Goal: Task Accomplishment & Management: Manage account settings

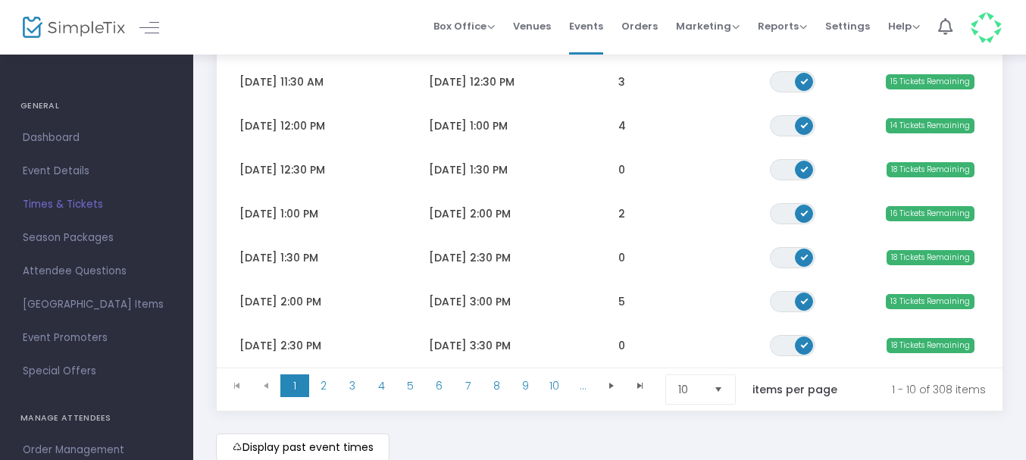
scroll to position [460, 0]
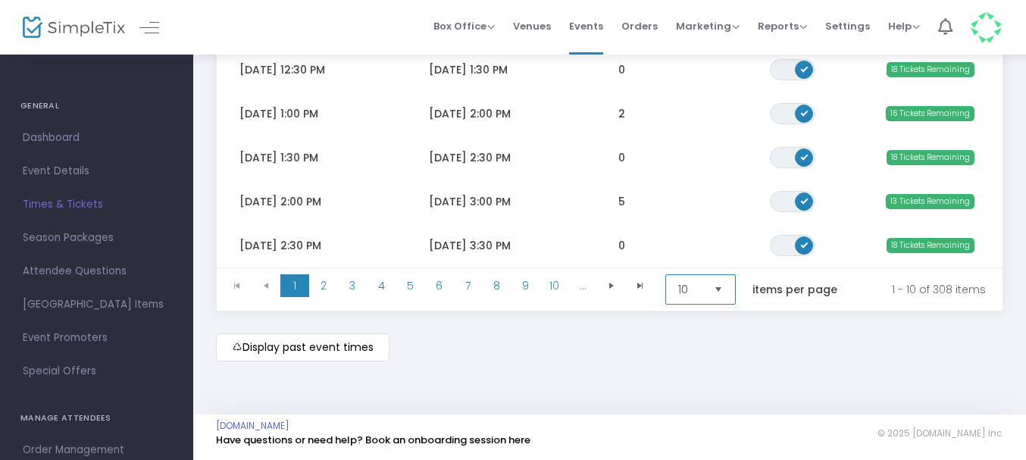
click at [699, 283] on span "10" at bounding box center [689, 289] width 23 height 15
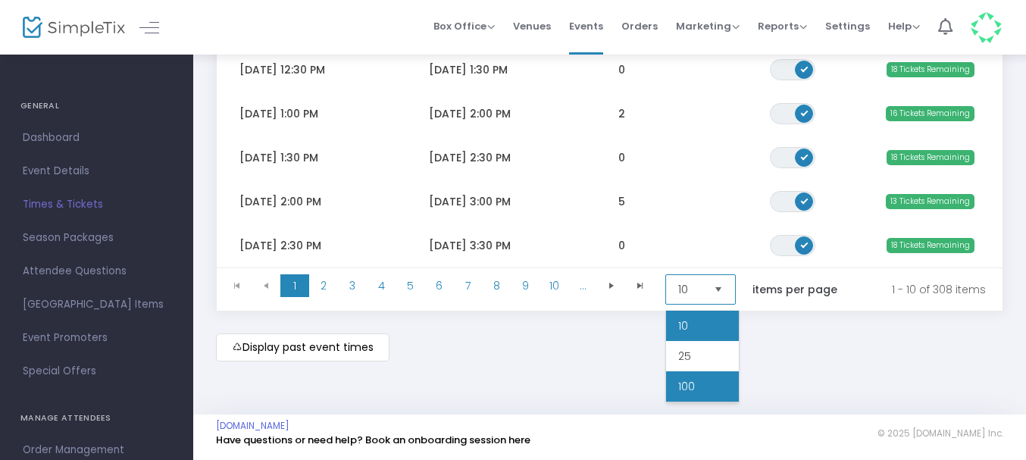
click at [700, 377] on li "100" at bounding box center [702, 386] width 73 height 30
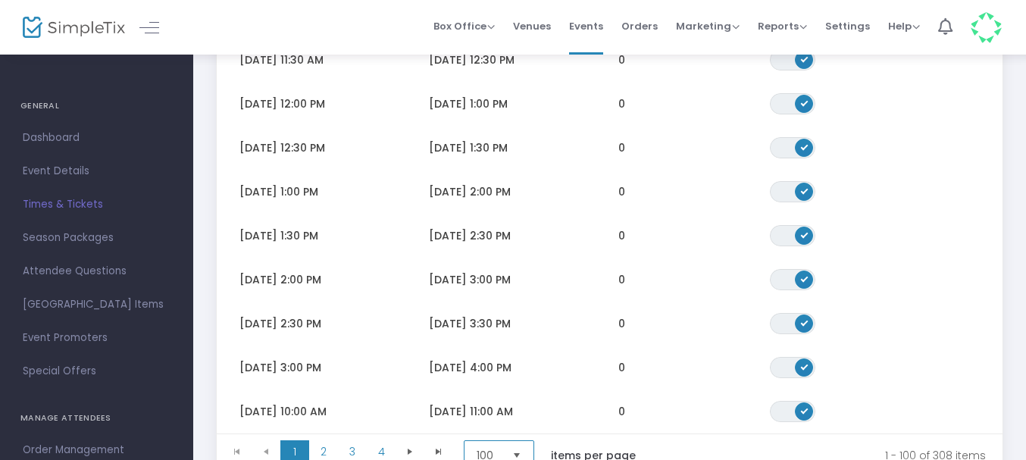
scroll to position [4376, 0]
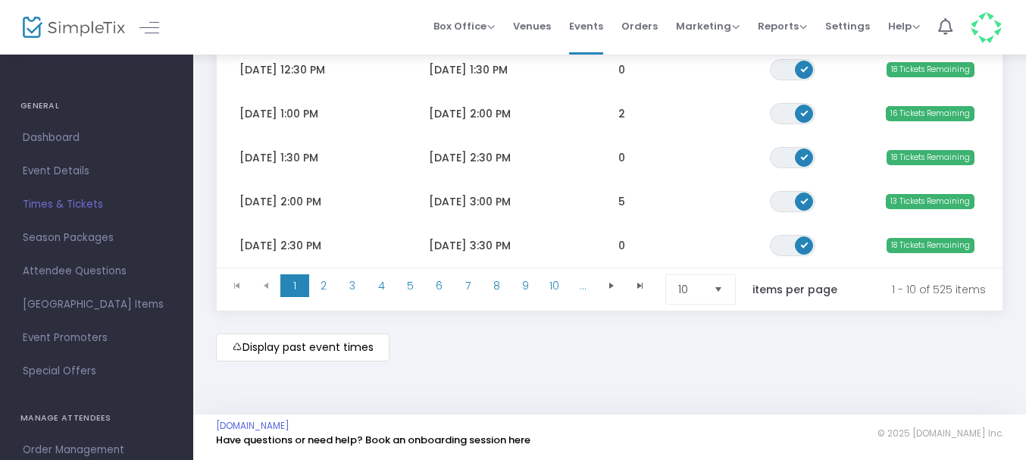
scroll to position [460, 0]
click at [696, 289] on span "10" at bounding box center [689, 289] width 23 height 15
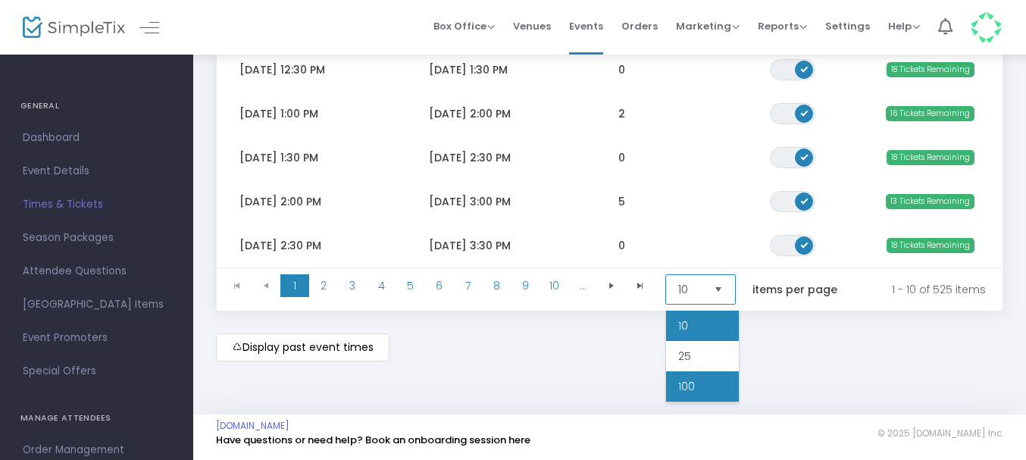
click at [696, 379] on li "100" at bounding box center [702, 386] width 73 height 30
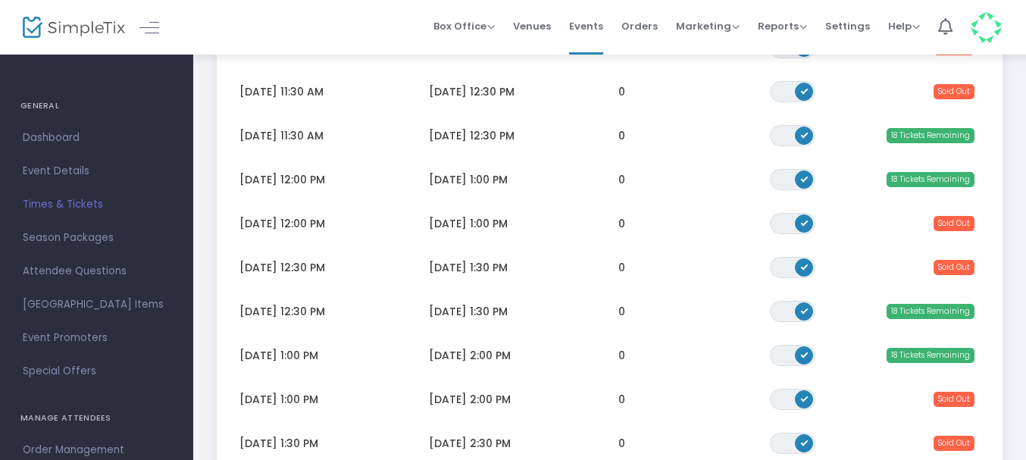
scroll to position [4216, 0]
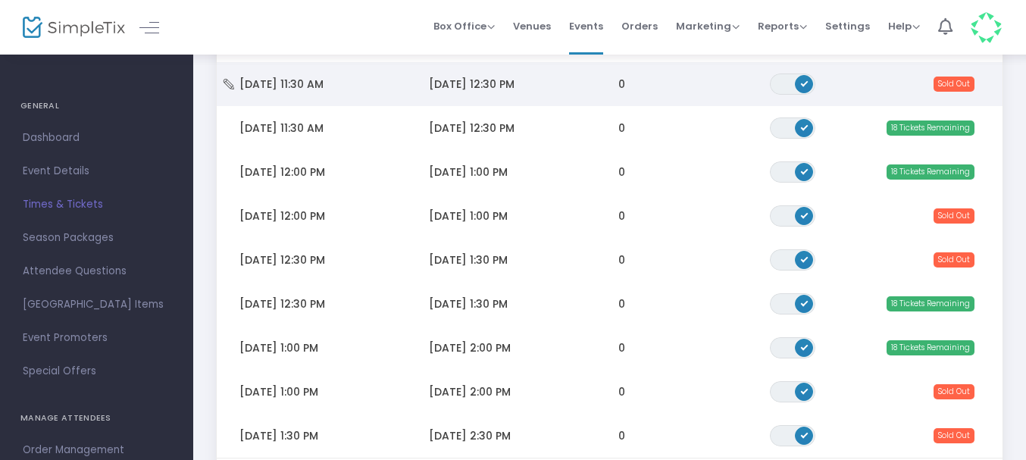
click at [632, 76] on td "0" at bounding box center [672, 84] width 152 height 44
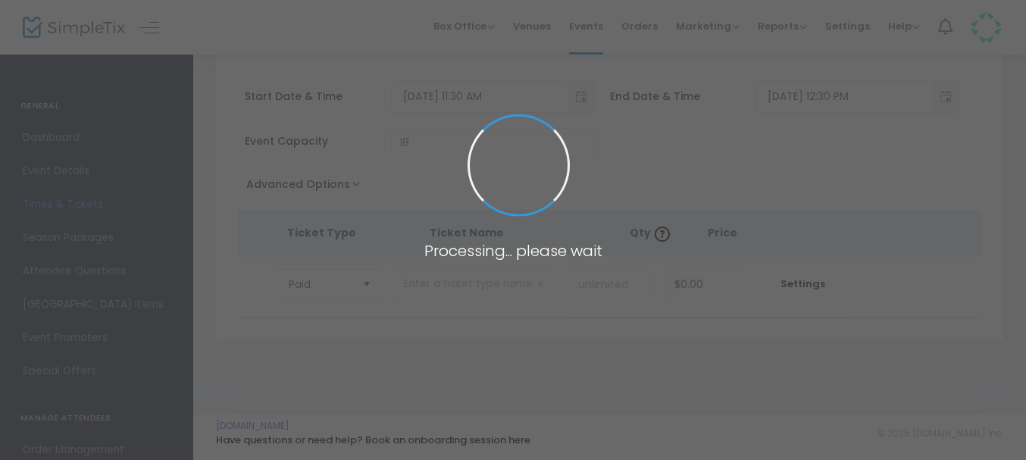
scroll to position [67, 0]
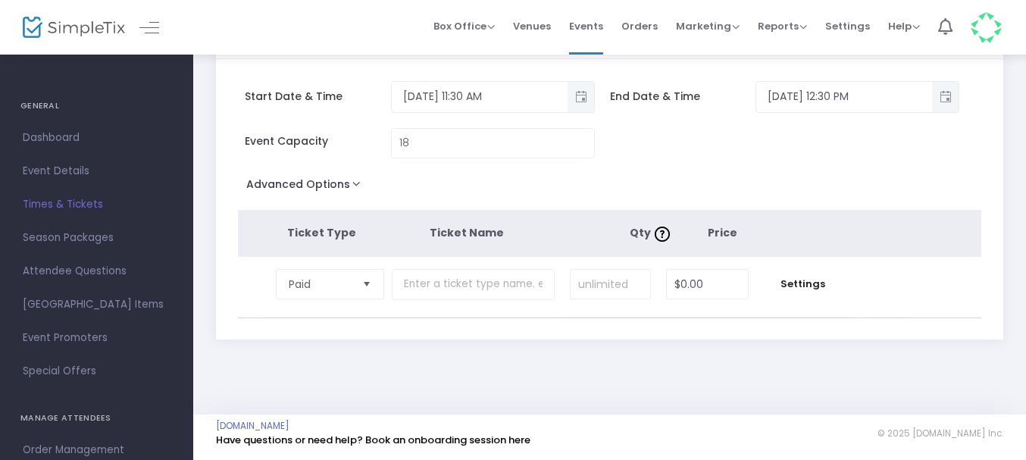
click at [974, 26] on img at bounding box center [986, 27] width 31 height 31
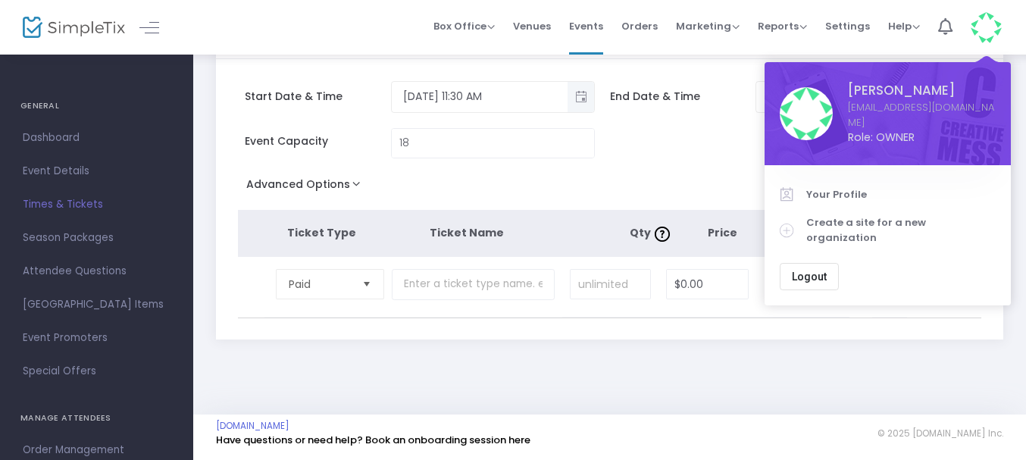
click at [816, 271] on span "Logout" at bounding box center [809, 277] width 35 height 12
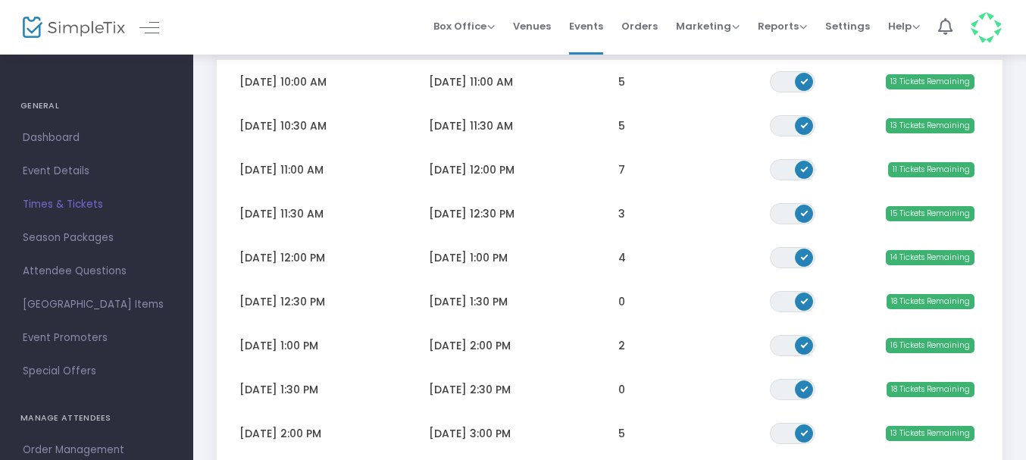
scroll to position [460, 0]
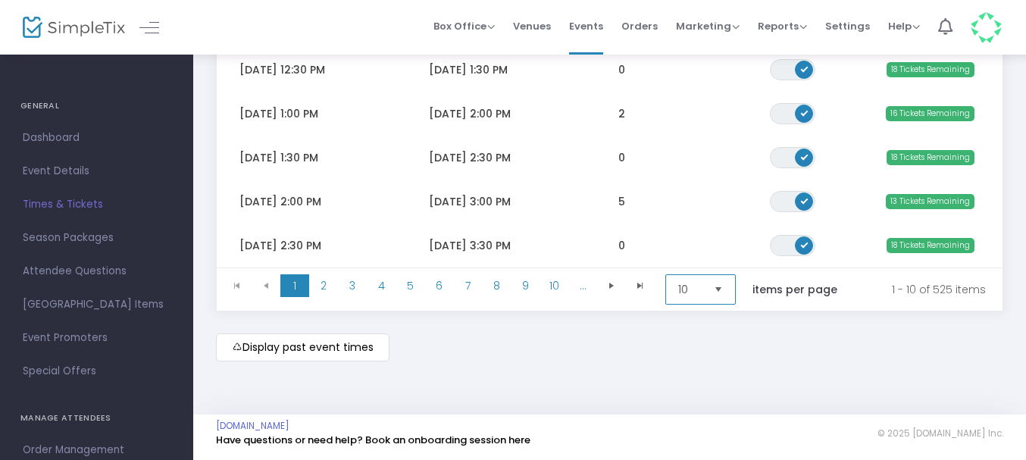
click at [708, 290] on span "10" at bounding box center [690, 289] width 36 height 29
click at [702, 371] on li "100" at bounding box center [702, 386] width 73 height 30
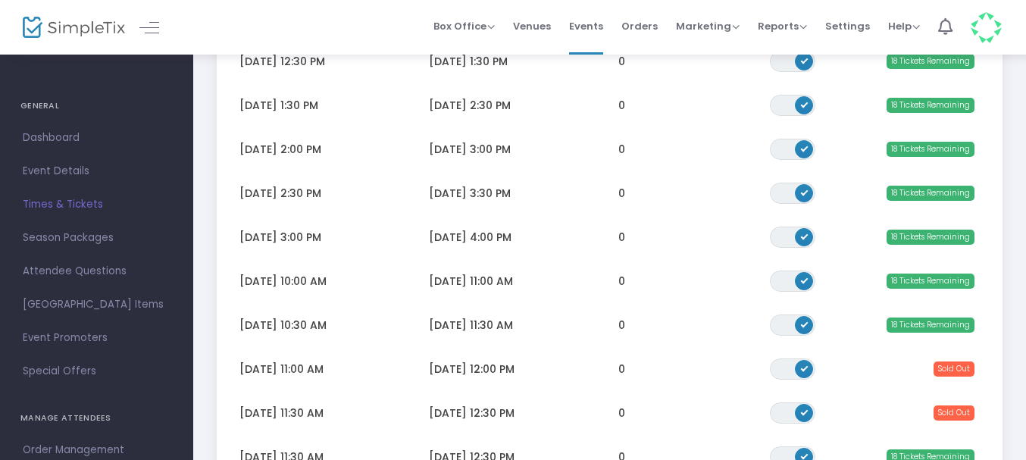
scroll to position [3903, 0]
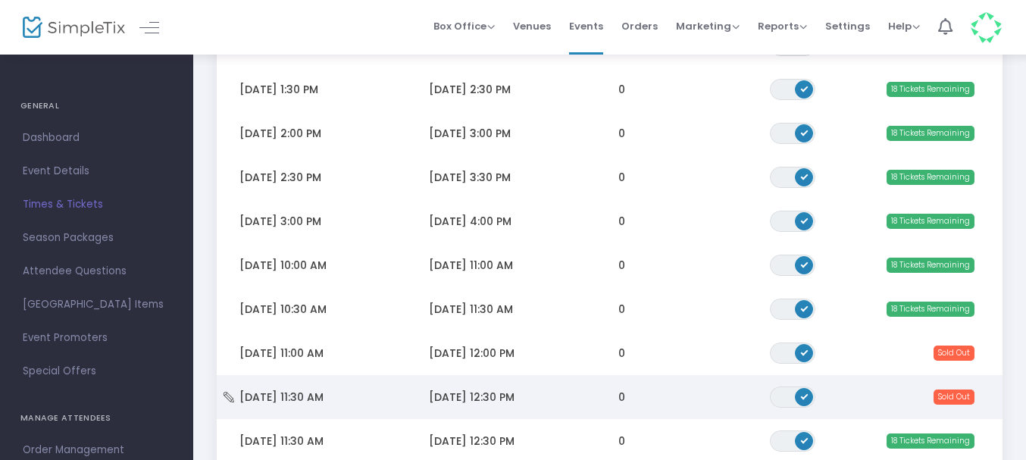
click at [518, 388] on td "[DATE] 12:30 PM" at bounding box center [500, 397] width 189 height 44
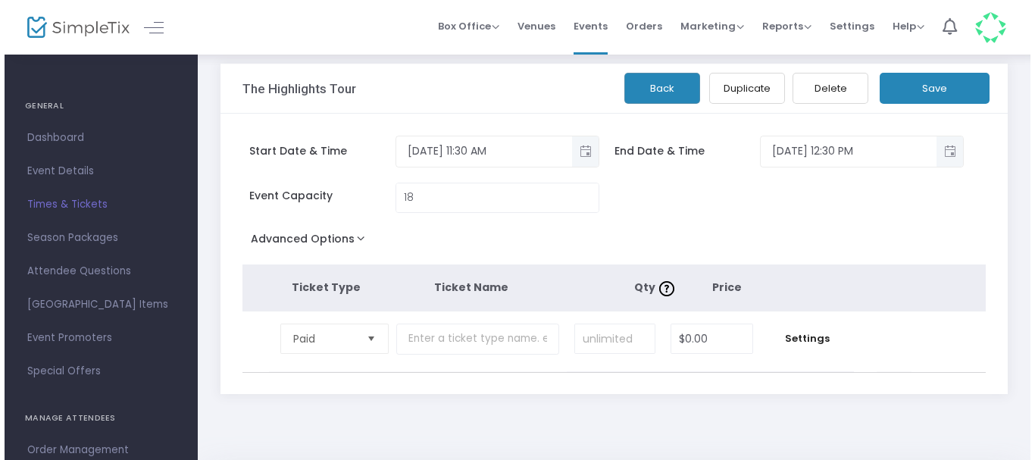
scroll to position [0, 0]
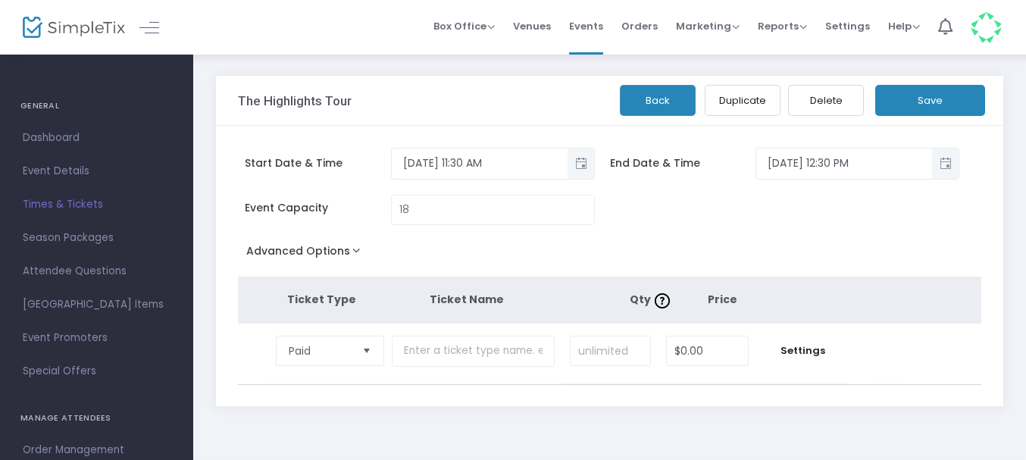
click at [831, 92] on button "Delete" at bounding box center [826, 100] width 76 height 31
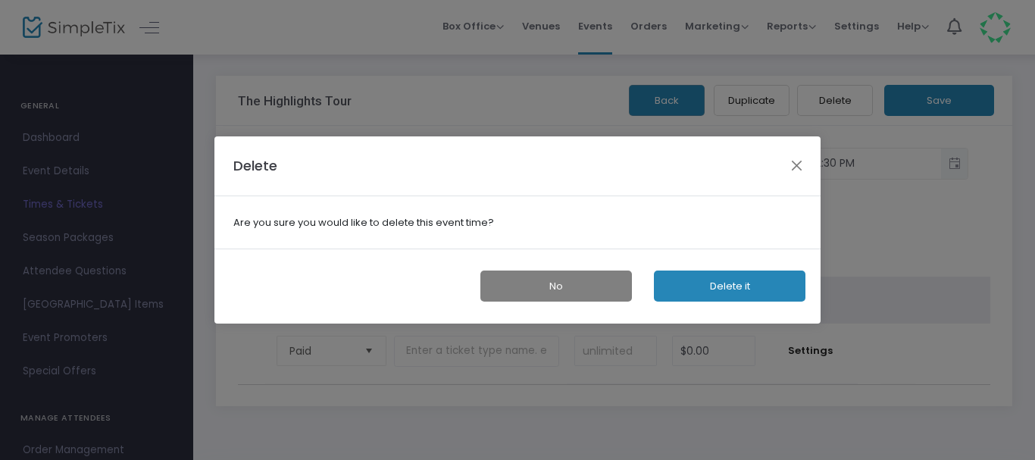
click at [674, 286] on button "Delete it" at bounding box center [730, 286] width 152 height 31
